Goal: Task Accomplishment & Management: Use online tool/utility

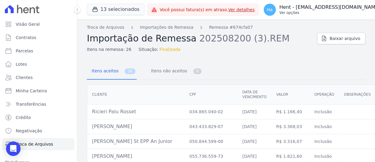
click at [317, 2] on button "Ha Hent - [EMAIL_ADDRESS][DOMAIN_NAME] Ver opções" at bounding box center [325, 9] width 133 height 17
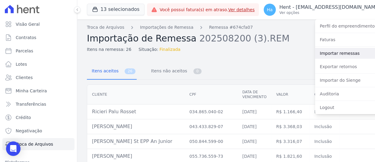
click at [323, 52] on link "Importar remessas" at bounding box center [353, 53] width 77 height 11
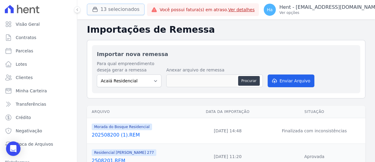
click at [123, 8] on button "13 selecionados" at bounding box center [116, 9] width 58 height 11
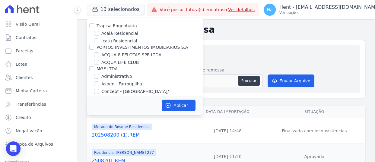
scroll to position [713, 0]
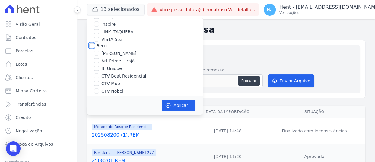
click at [94, 43] on input "Reco" at bounding box center [91, 45] width 5 height 5
checkbox input "true"
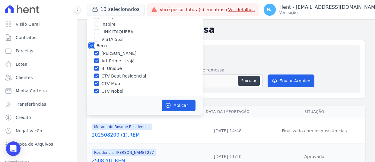
checkbox input "true"
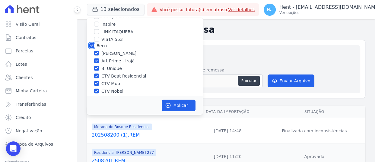
checkbox input "true"
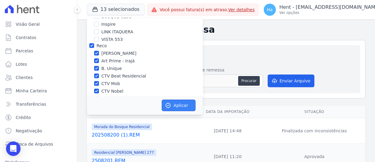
click at [178, 108] on button "Aplicar" at bounding box center [179, 104] width 34 height 11
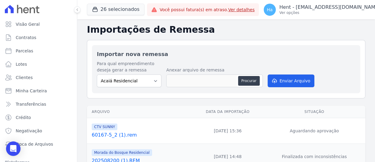
click at [333, 47] on div "Importar nova remessa Para qual empreendimento deseja gerar a remessa Acaiá Res…" at bounding box center [226, 69] width 268 height 48
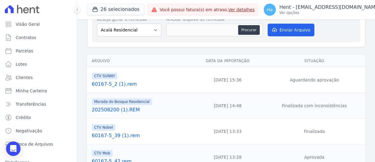
scroll to position [91, 0]
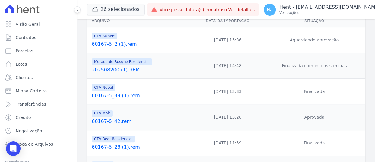
click at [113, 43] on link "60167-5_2 (1).rem" at bounding box center [141, 43] width 98 height 7
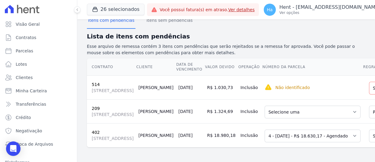
scroll to position [121, 0]
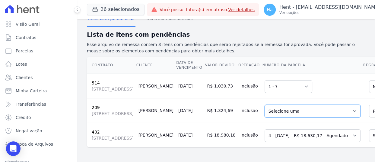
click at [282, 117] on select "Selecione uma 6 - 10/10/2025 - R$ 1.312,74 - Agendado 7 - 10/11/2025 - R$ 1.312…" at bounding box center [313, 110] width 96 height 13
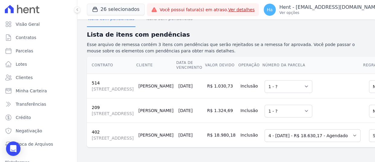
scroll to position [185, 0]
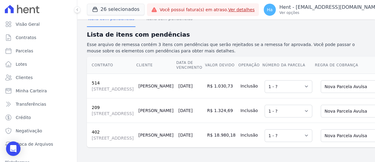
scroll to position [34, 0]
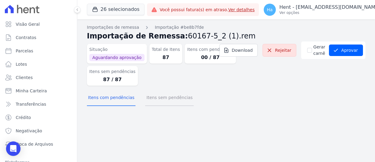
click at [172, 96] on button "Itens sem pendências" at bounding box center [169, 98] width 49 height 16
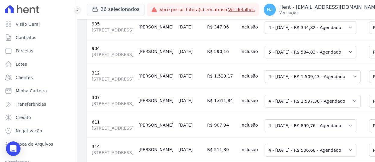
scroll to position [1329, 0]
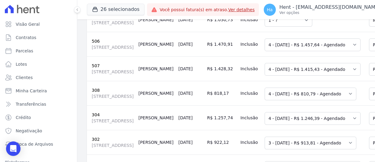
scroll to position [0, 0]
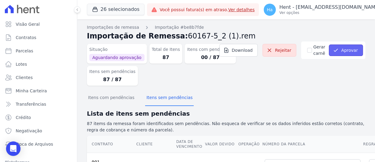
click at [351, 50] on button "Aprovar" at bounding box center [346, 49] width 34 height 11
